Goal: Task Accomplishment & Management: Complete application form

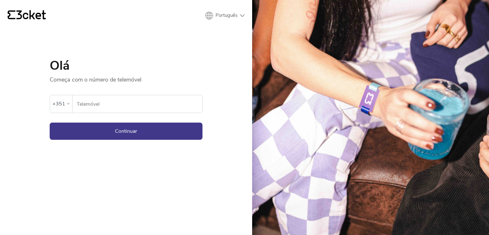
click at [233, 19] on select "English Português Español" at bounding box center [224, 16] width 39 height 8
select select "es"
click at [205, 12] on select "English Português Español" at bounding box center [224, 16] width 39 height 8
click at [117, 106] on input "Teléfono móvil" at bounding box center [137, 104] width 129 height 18
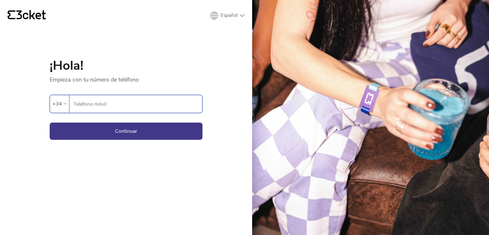
type input "681923077"
click at [120, 130] on button "Continuar" at bounding box center [126, 131] width 153 height 17
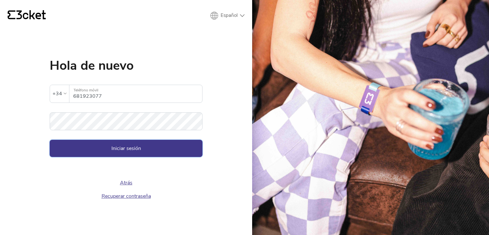
click at [116, 147] on button "Iniciar sesión" at bounding box center [126, 148] width 153 height 17
